Goal: Check status: Check status

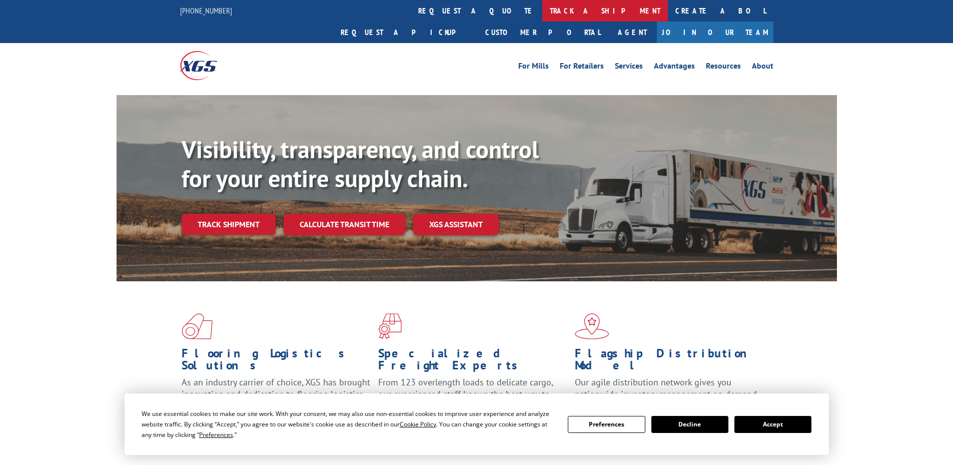
click at [542, 9] on link "track a shipment" at bounding box center [605, 11] width 126 height 22
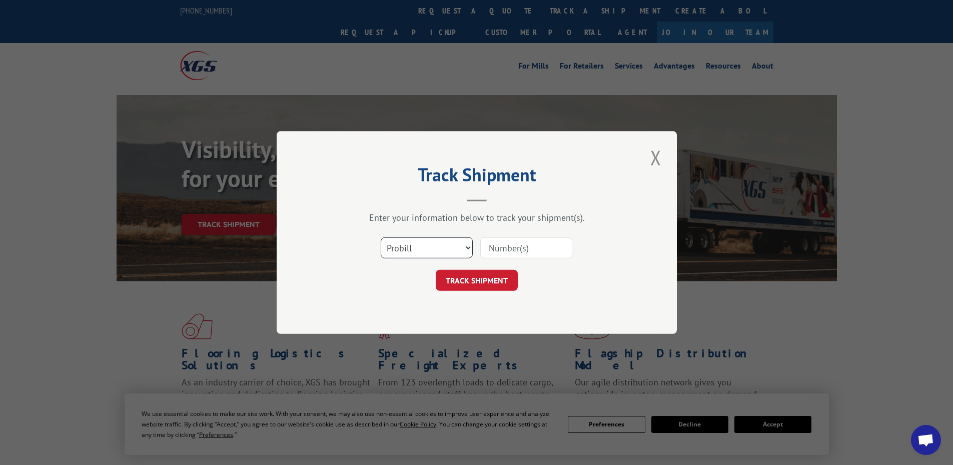
click at [414, 245] on select "Select category... Probill BOL PO" at bounding box center [427, 247] width 92 height 21
select select "bol"
click at [381, 237] on select "Select category... Probill BOL PO" at bounding box center [427, 247] width 92 height 21
click at [551, 248] on input at bounding box center [526, 247] width 92 height 21
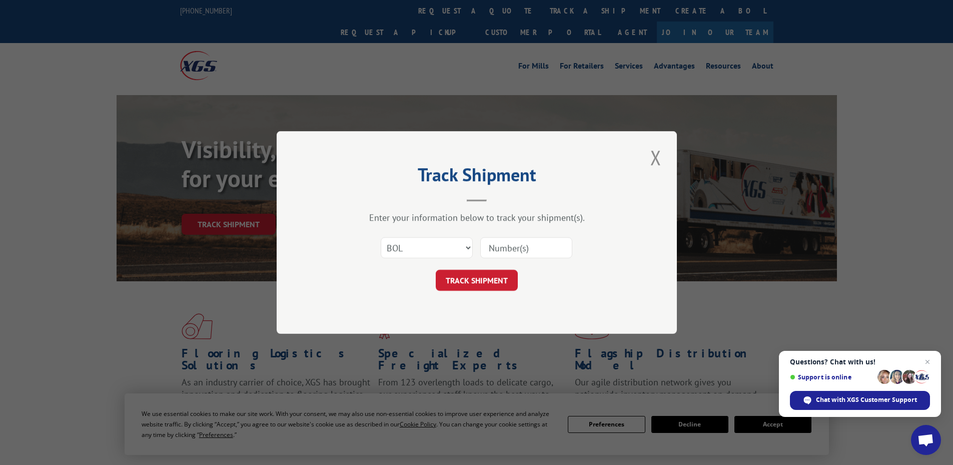
paste input "5938961"
type input "5938961"
click at [485, 279] on button "TRACK SHIPMENT" at bounding box center [477, 280] width 82 height 21
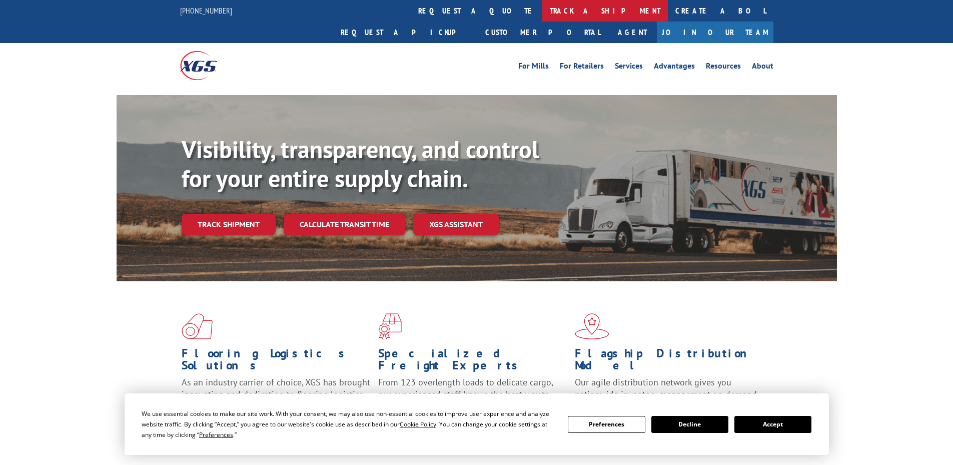
click at [542, 12] on link "track a shipment" at bounding box center [605, 11] width 126 height 22
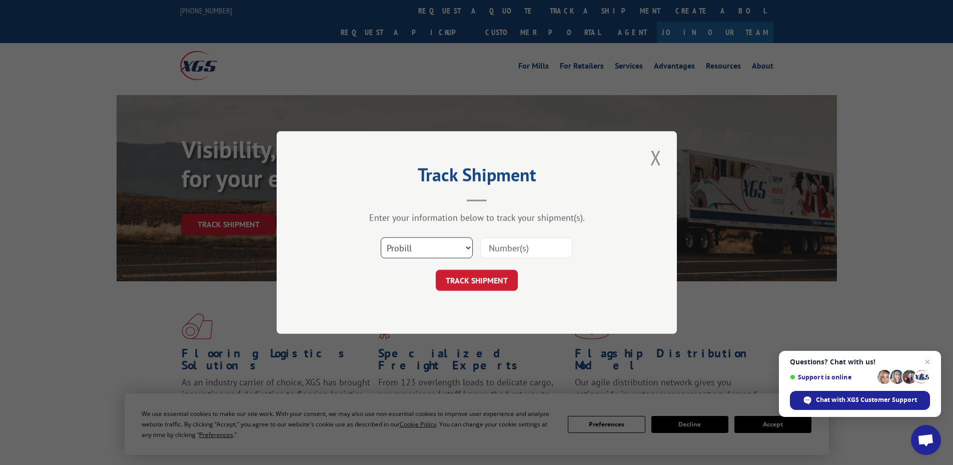
click at [422, 252] on select "Select category... Probill BOL PO" at bounding box center [427, 247] width 92 height 21
select select "bol"
click at [381, 237] on select "Select category... Probill BOL PO" at bounding box center [427, 247] width 92 height 21
click at [530, 248] on input at bounding box center [526, 247] width 92 height 21
paste input "4944931"
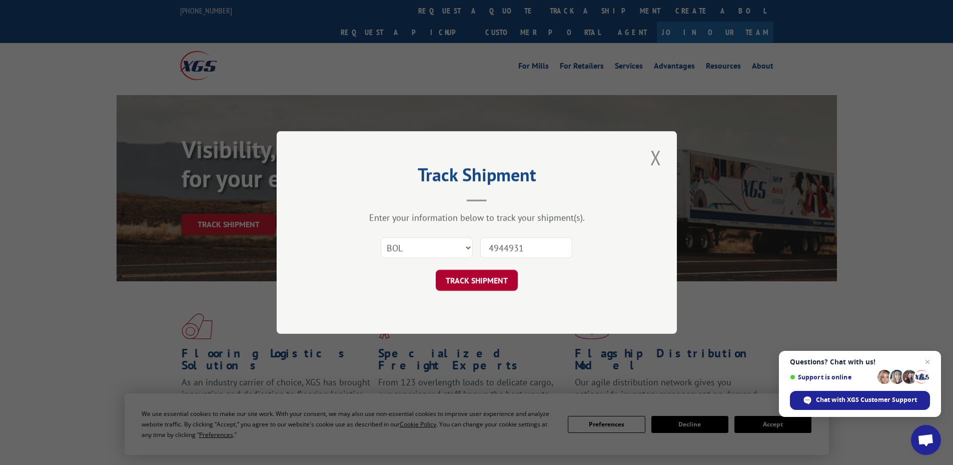
type input "4944931"
drag, startPoint x: 458, startPoint y: 280, endPoint x: 479, endPoint y: 259, distance: 29.7
click at [458, 279] on button "TRACK SHIPMENT" at bounding box center [477, 280] width 82 height 21
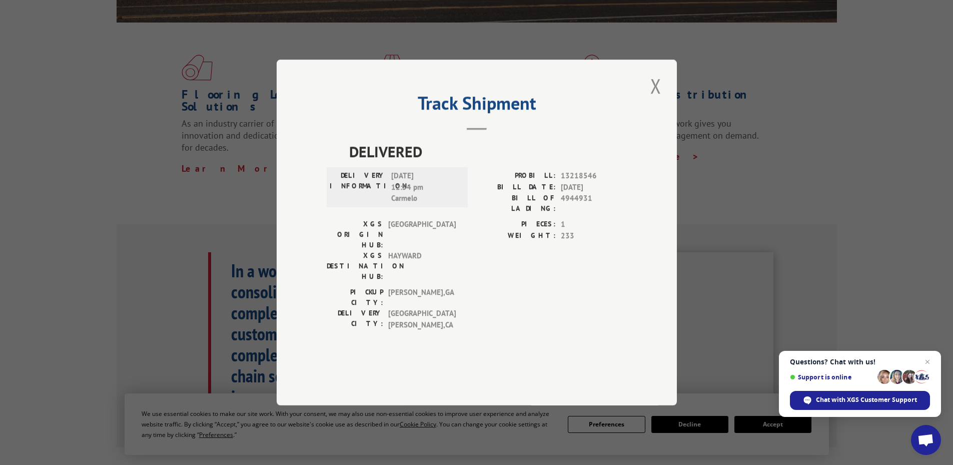
scroll to position [250, 0]
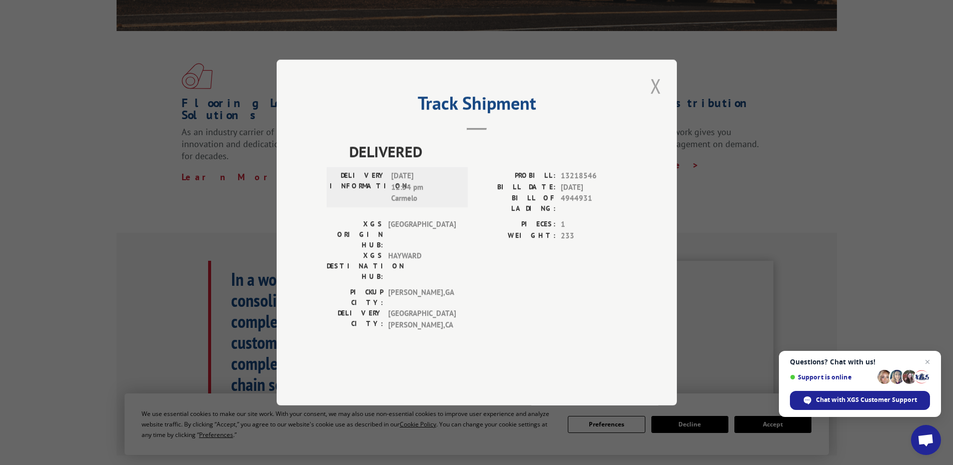
click at [658, 100] on button "Close modal" at bounding box center [655, 86] width 17 height 28
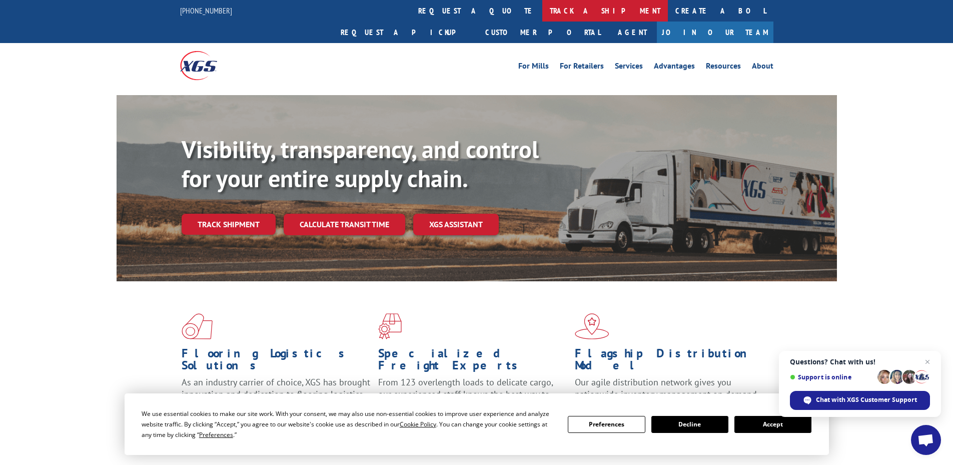
click at [542, 9] on link "track a shipment" at bounding box center [605, 11] width 126 height 22
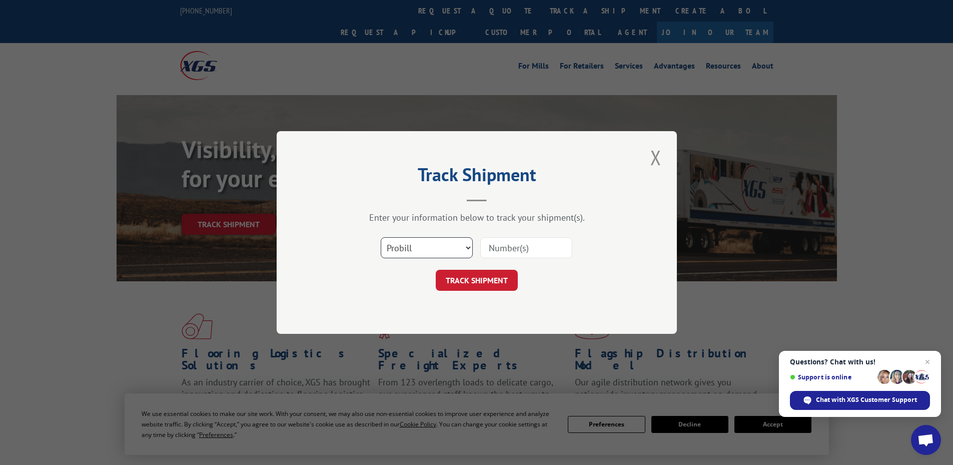
drag, startPoint x: 409, startPoint y: 251, endPoint x: 416, endPoint y: 247, distance: 8.3
click at [411, 251] on select "Select category... Probill BOL PO" at bounding box center [427, 247] width 92 height 21
select select "po"
click at [381, 237] on select "Select category... Probill BOL PO" at bounding box center [427, 247] width 92 height 21
click at [542, 249] on input at bounding box center [526, 247] width 92 height 21
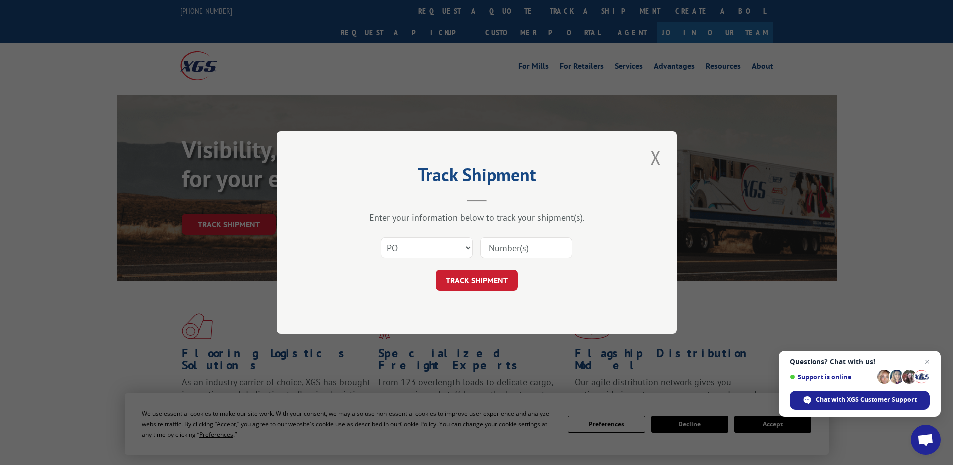
paste input "83529942"
type input "83529942"
click at [465, 277] on button "TRACK SHIPMENT" at bounding box center [477, 280] width 82 height 21
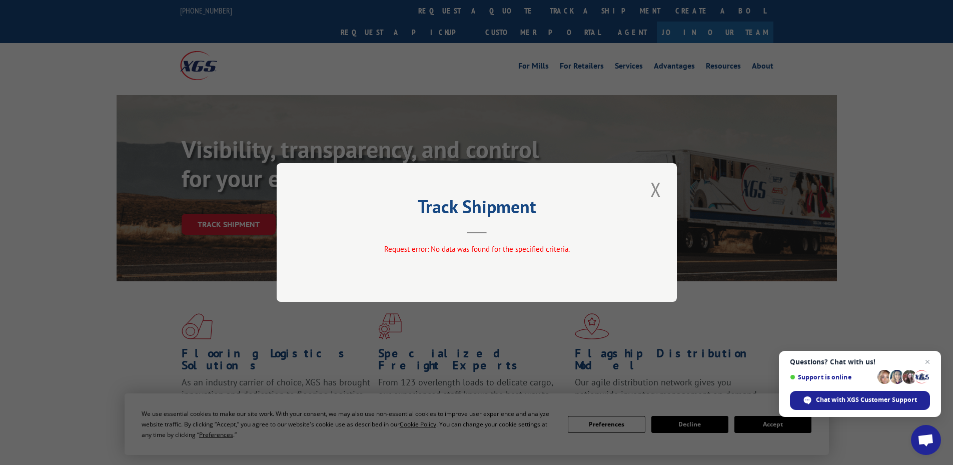
click at [652, 189] on button "Close modal" at bounding box center [655, 190] width 17 height 28
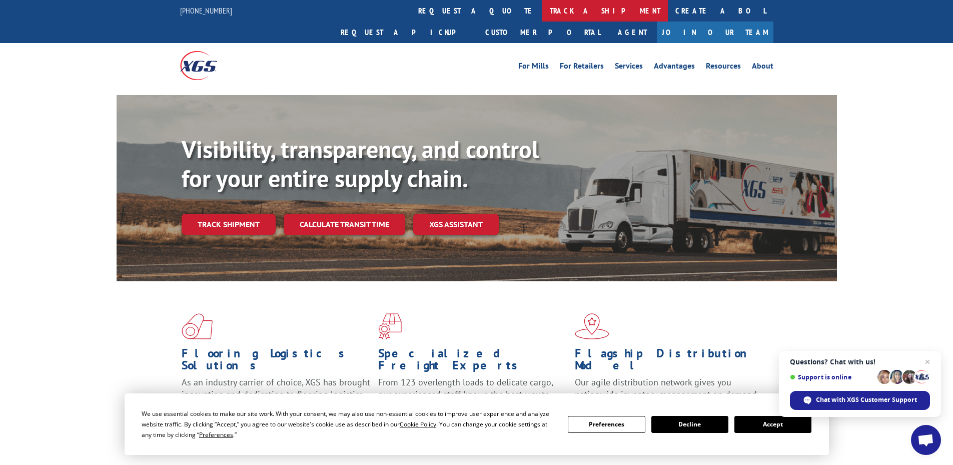
click at [542, 11] on link "track a shipment" at bounding box center [605, 11] width 126 height 22
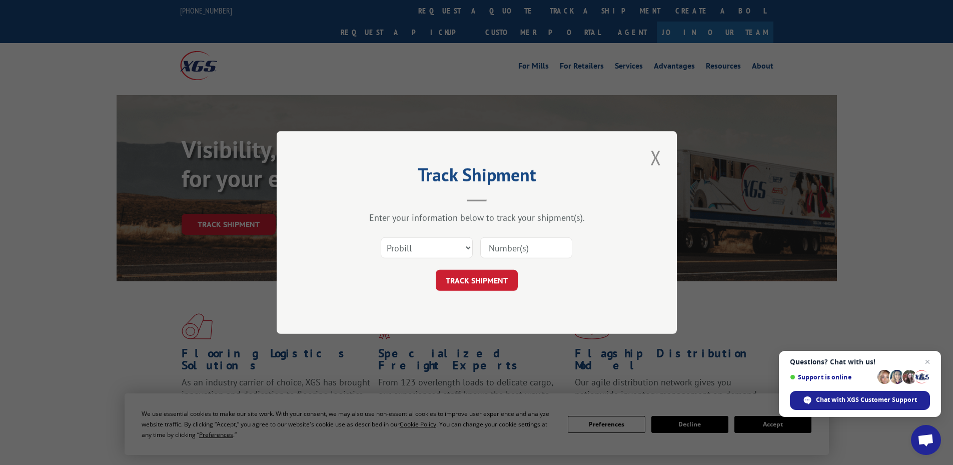
drag, startPoint x: 513, startPoint y: 253, endPoint x: 522, endPoint y: 251, distance: 9.2
click at [522, 251] on input at bounding box center [526, 247] width 92 height 21
paste input "17519595"
type input "17519595"
click at [479, 269] on form "Select category... Probill BOL PO 17519595 TRACK SHIPMENT" at bounding box center [477, 261] width 300 height 60
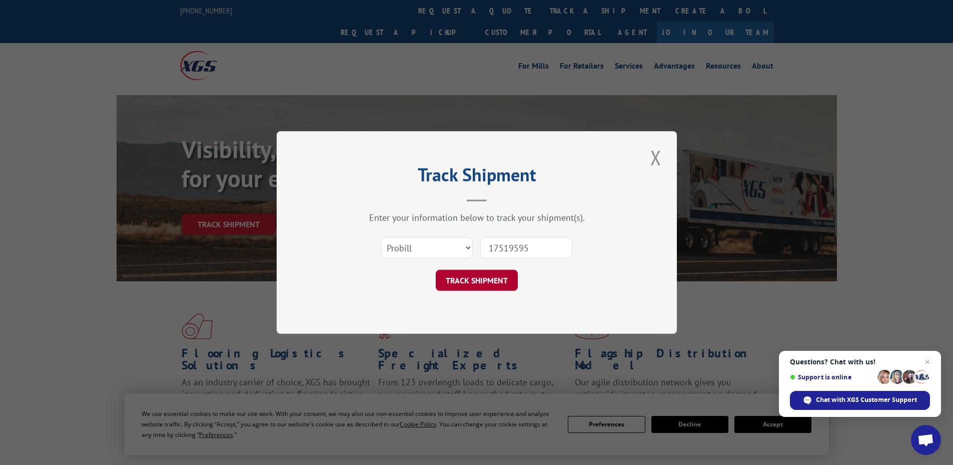
click at [478, 273] on button "TRACK SHIPMENT" at bounding box center [477, 280] width 82 height 21
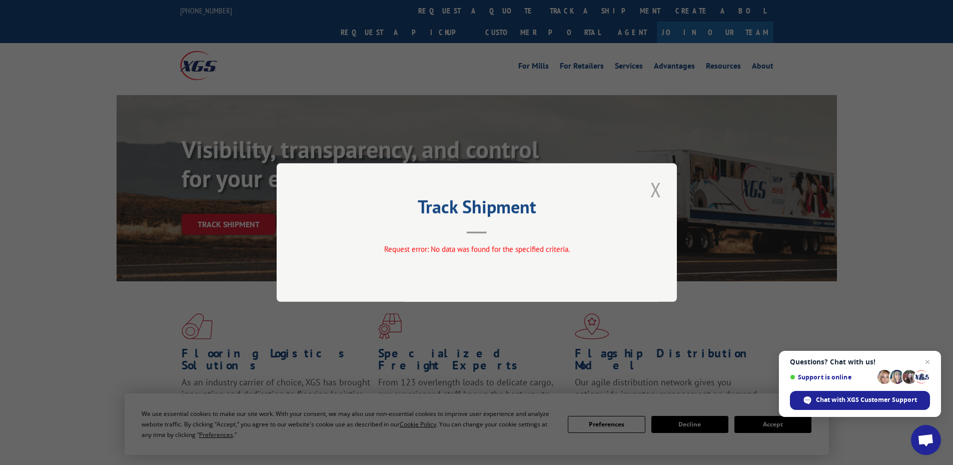
click at [652, 188] on button "Close modal" at bounding box center [655, 190] width 17 height 28
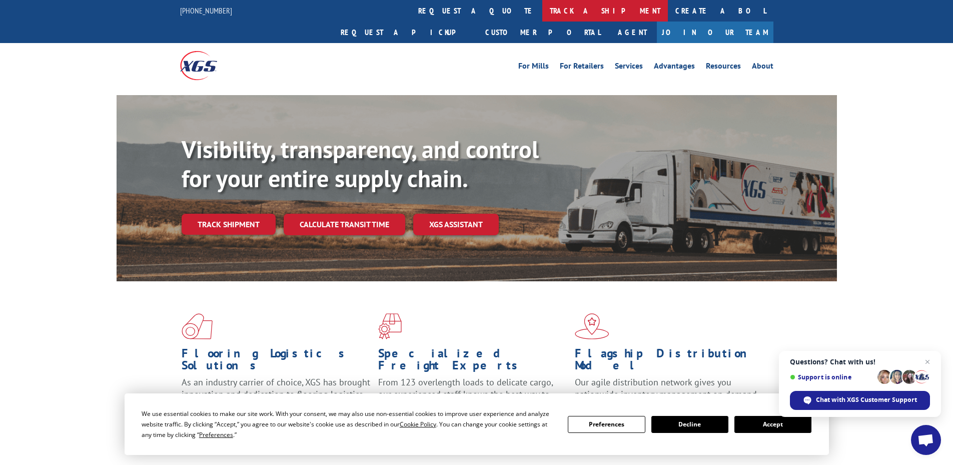
drag, startPoint x: 457, startPoint y: 7, endPoint x: 469, endPoint y: 29, distance: 25.3
click at [542, 7] on link "track a shipment" at bounding box center [605, 11] width 126 height 22
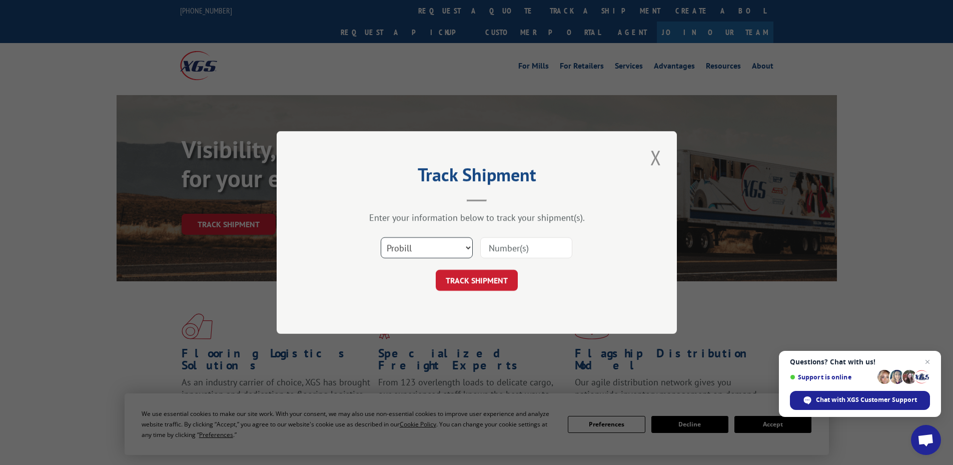
click at [423, 252] on select "Select category... Probill BOL PO" at bounding box center [427, 247] width 92 height 21
select select "bol"
click at [381, 237] on select "Select category... Probill BOL PO" at bounding box center [427, 247] width 92 height 21
click at [541, 247] on input at bounding box center [526, 247] width 92 height 21
paste input "4944931"
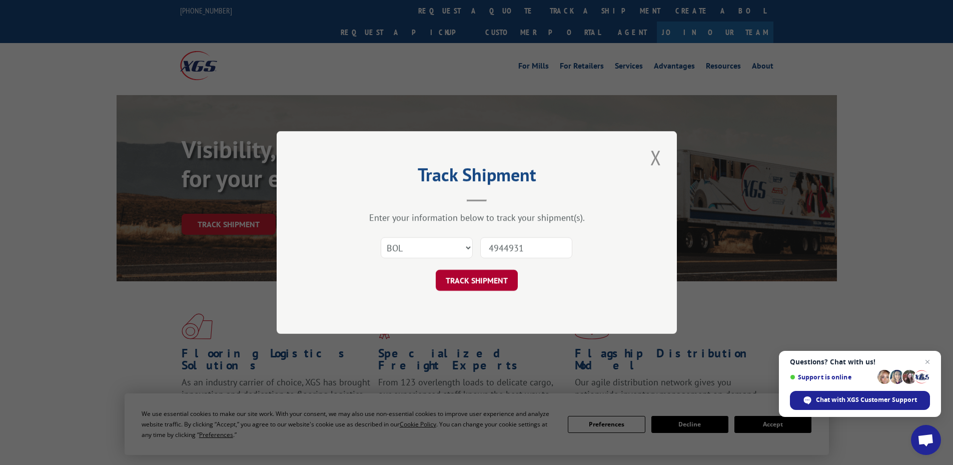
type input "4944931"
click at [493, 280] on button "TRACK SHIPMENT" at bounding box center [477, 280] width 82 height 21
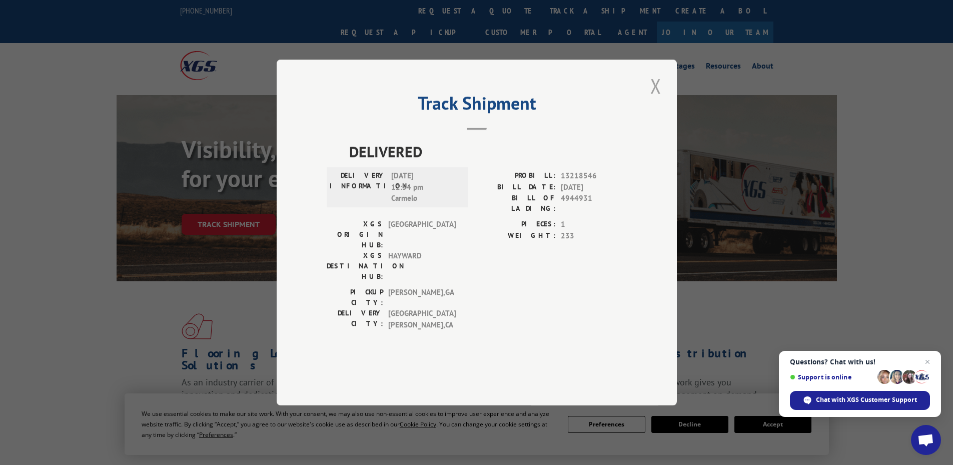
click at [653, 100] on button "Close modal" at bounding box center [655, 86] width 17 height 28
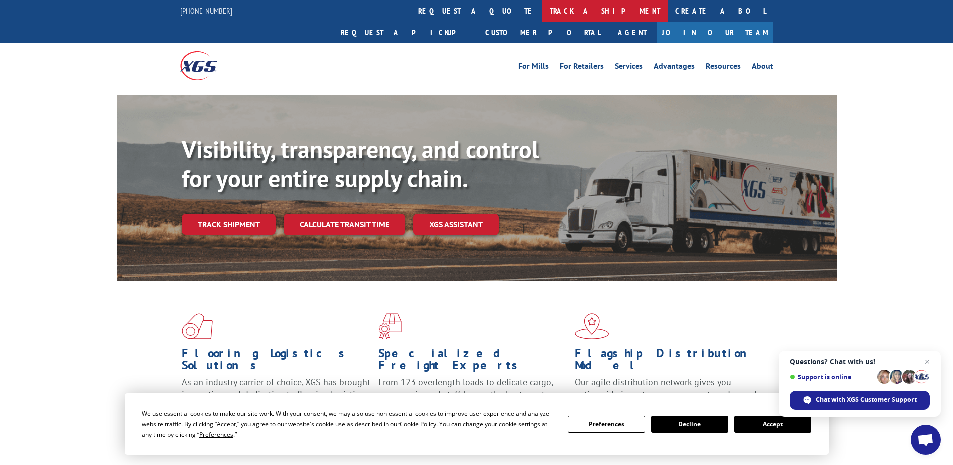
click at [542, 11] on link "track a shipment" at bounding box center [605, 11] width 126 height 22
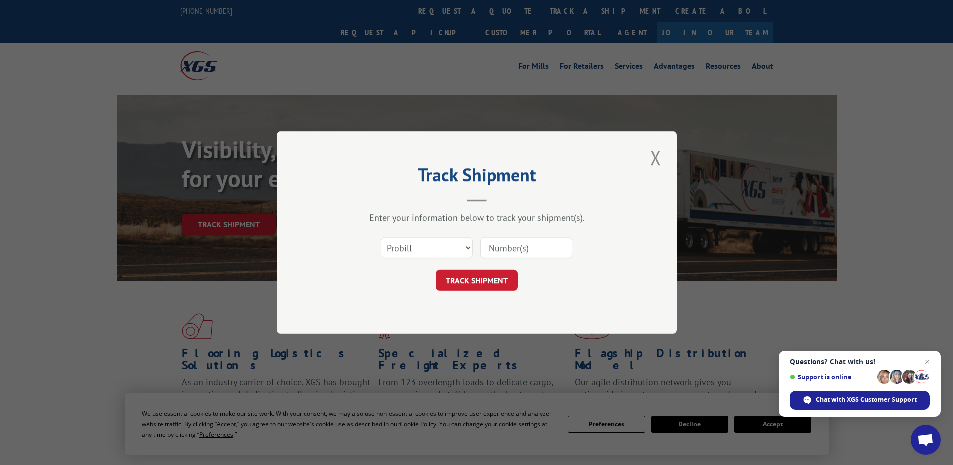
click at [529, 246] on input at bounding box center [526, 247] width 92 height 21
paste input "17519595"
type input "17519595"
click at [459, 275] on button "TRACK SHIPMENT" at bounding box center [477, 280] width 82 height 21
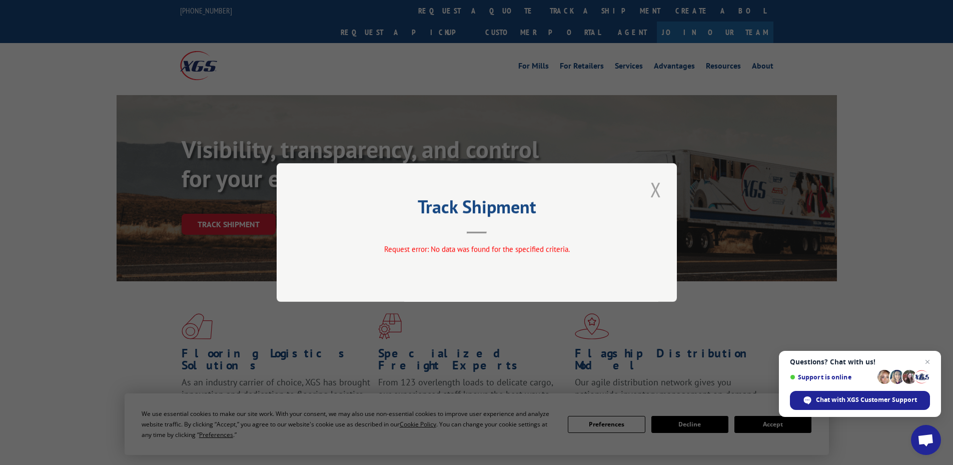
click at [654, 187] on button "Close modal" at bounding box center [655, 190] width 17 height 28
